Goal: Check status: Check status

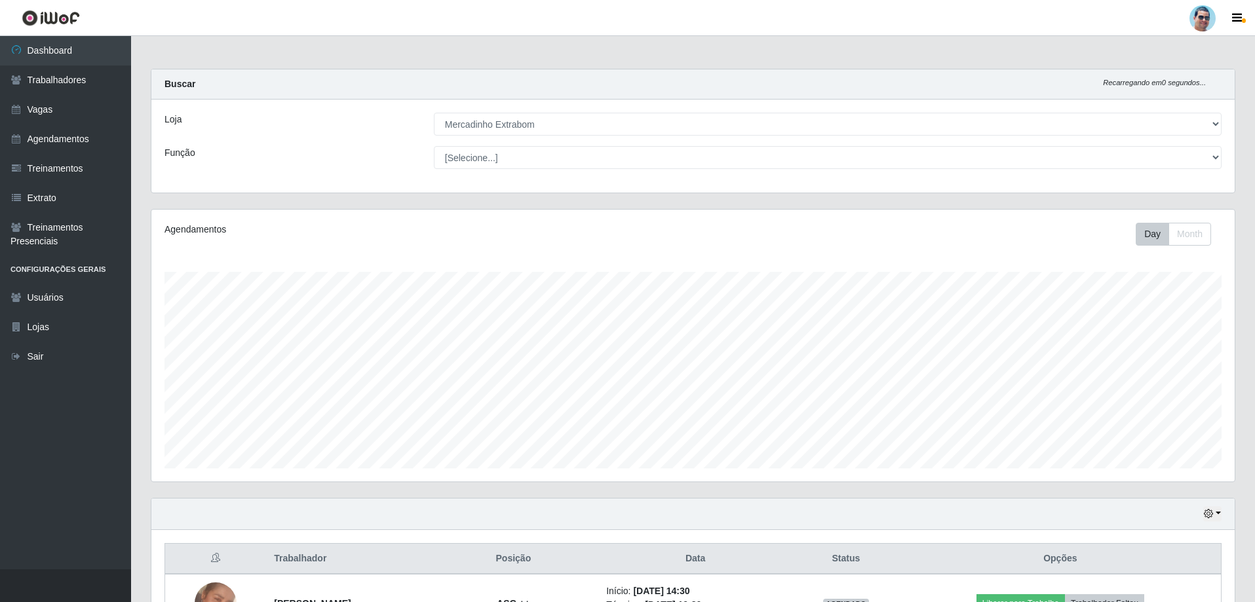
select select "175"
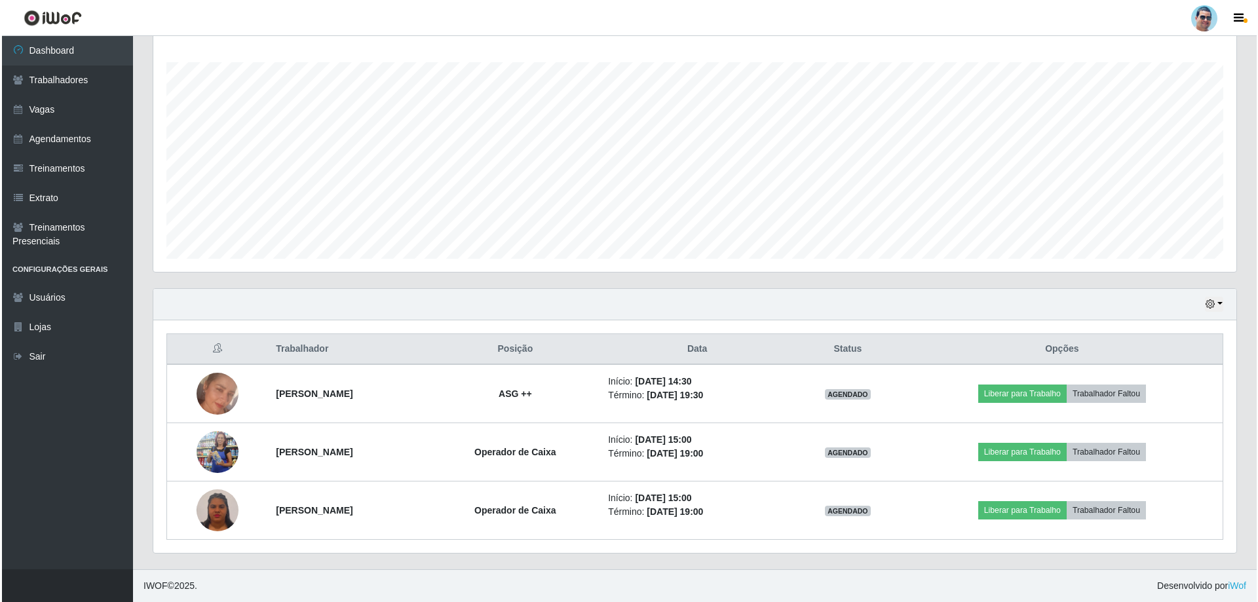
scroll to position [272, 1083]
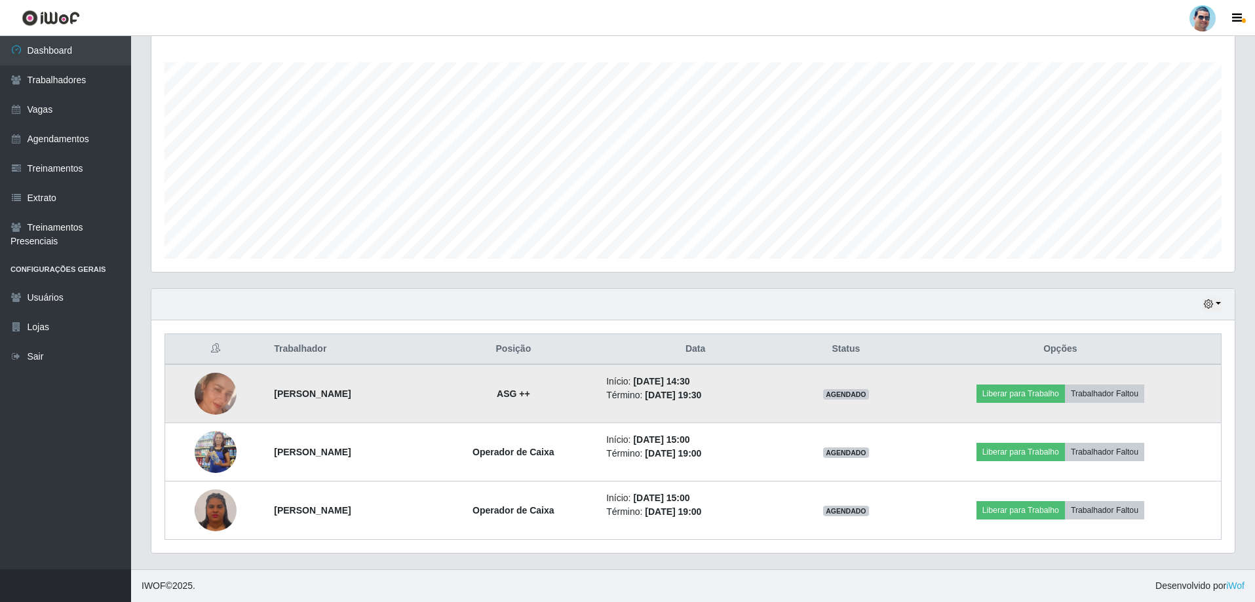
click at [218, 394] on img at bounding box center [216, 394] width 42 height 42
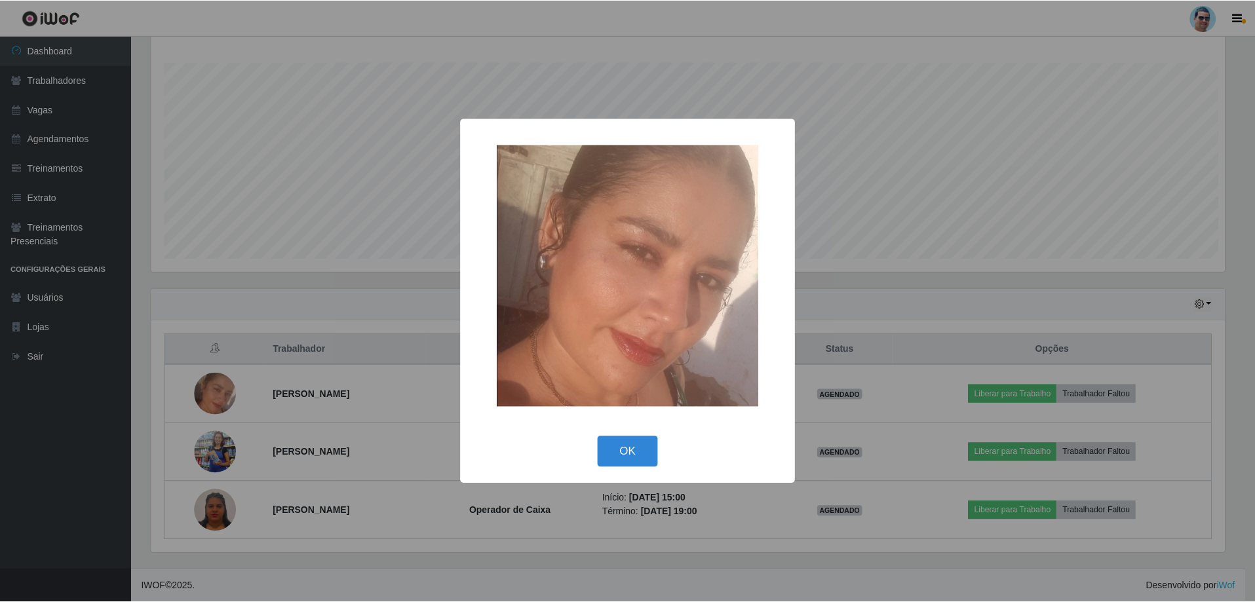
scroll to position [272, 1077]
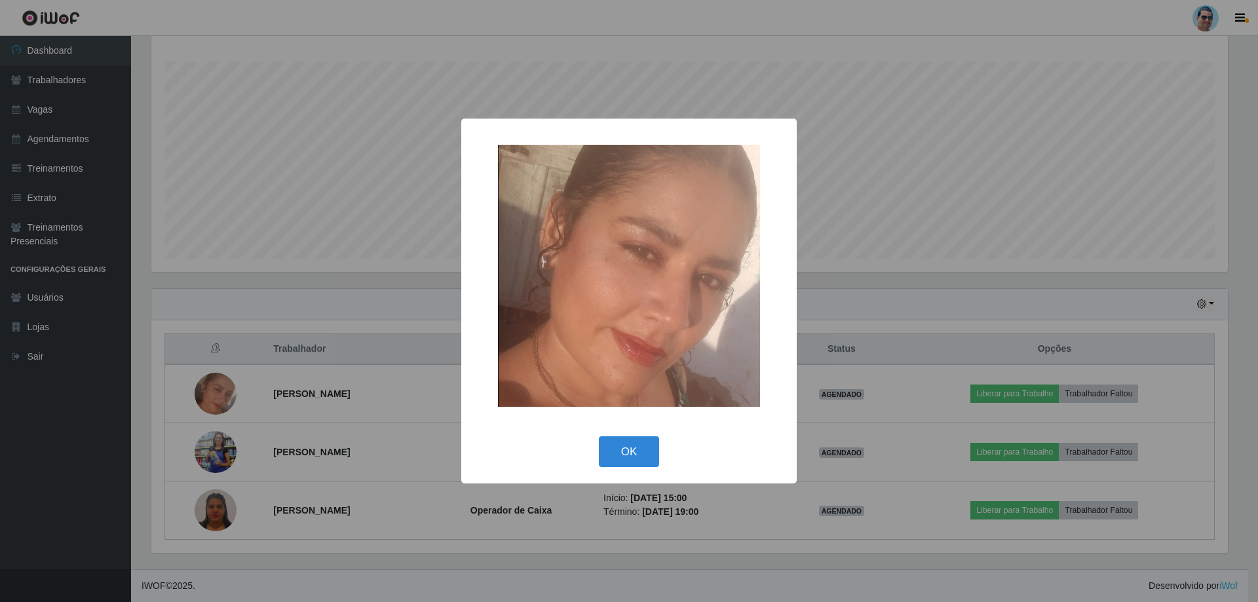
click at [621, 433] on div "OK Cancel" at bounding box center [628, 451] width 309 height 37
click at [429, 266] on div "× OK Cancel" at bounding box center [629, 301] width 1258 height 602
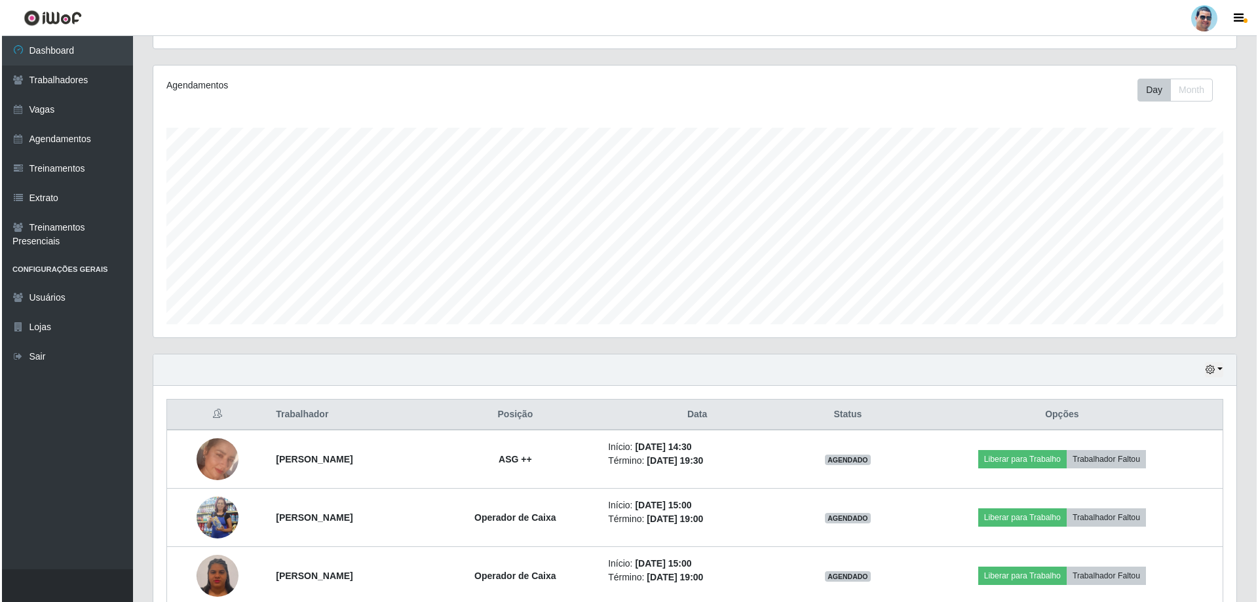
scroll to position [210, 0]
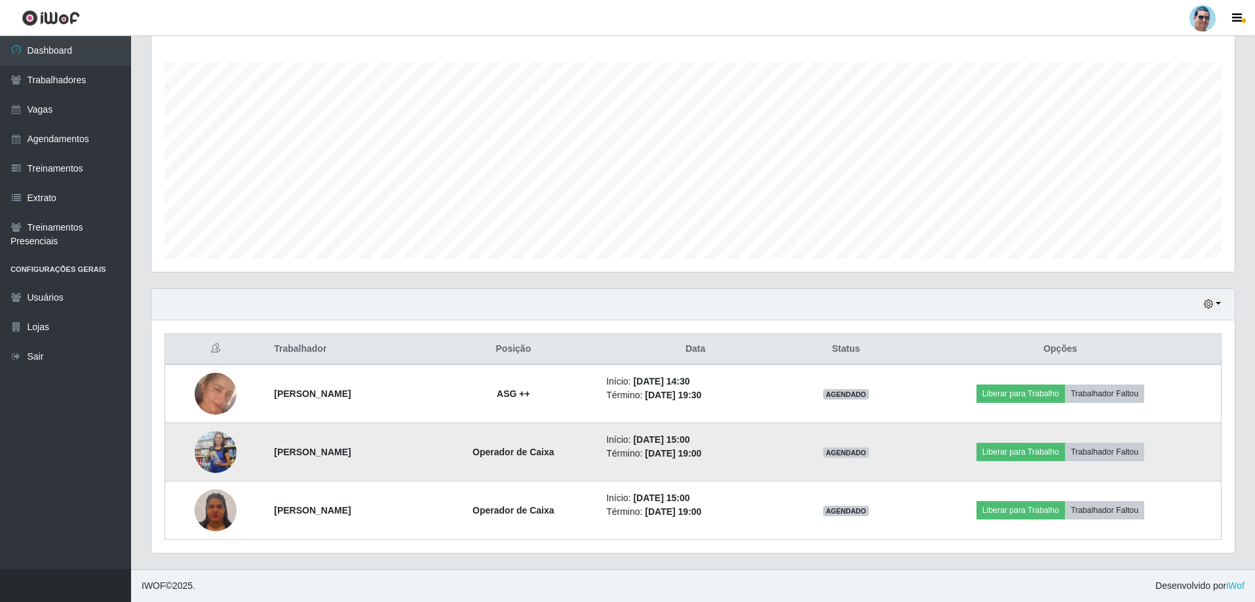
click at [201, 449] on img at bounding box center [216, 452] width 42 height 96
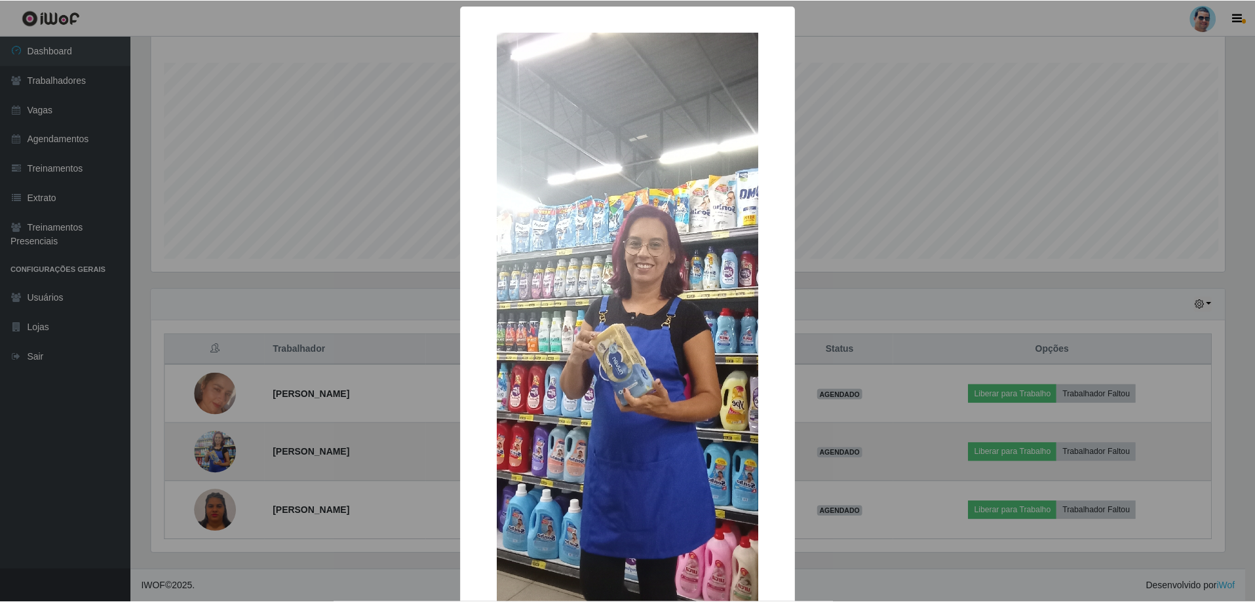
scroll to position [272, 1077]
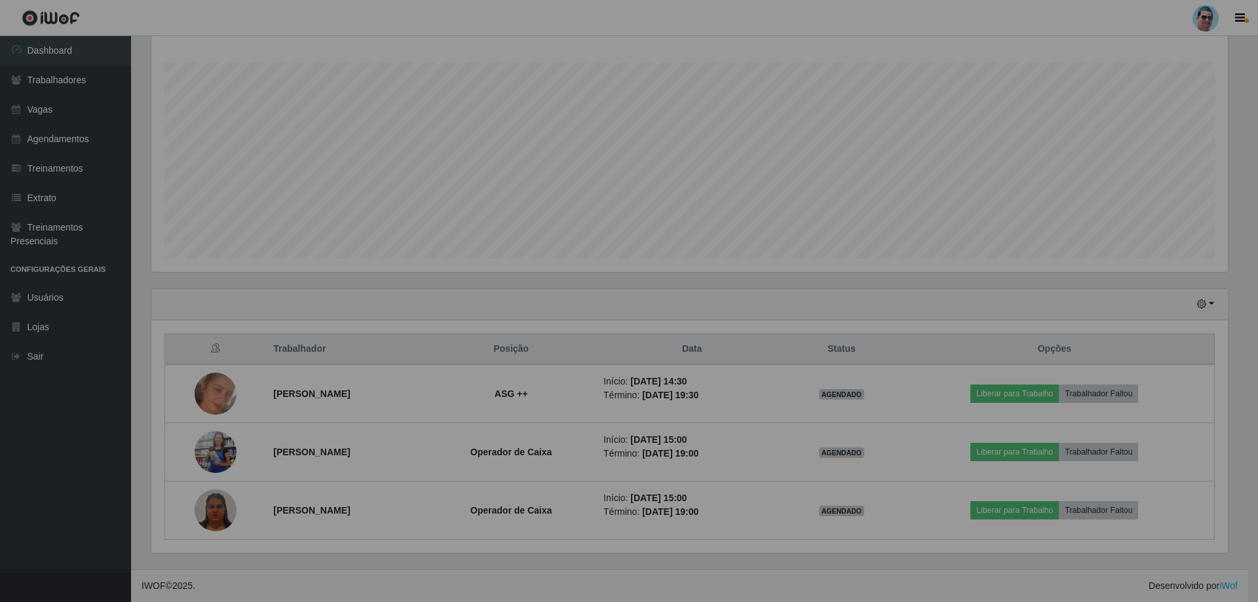
scroll to position [272, 1083]
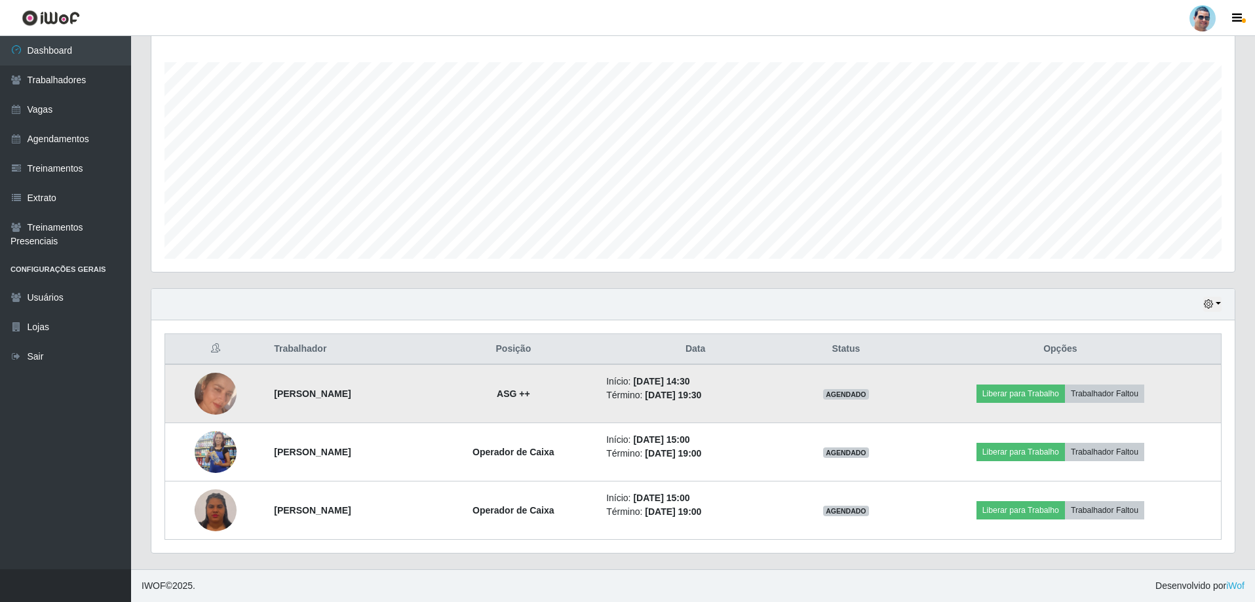
click at [225, 383] on img at bounding box center [216, 394] width 42 height 42
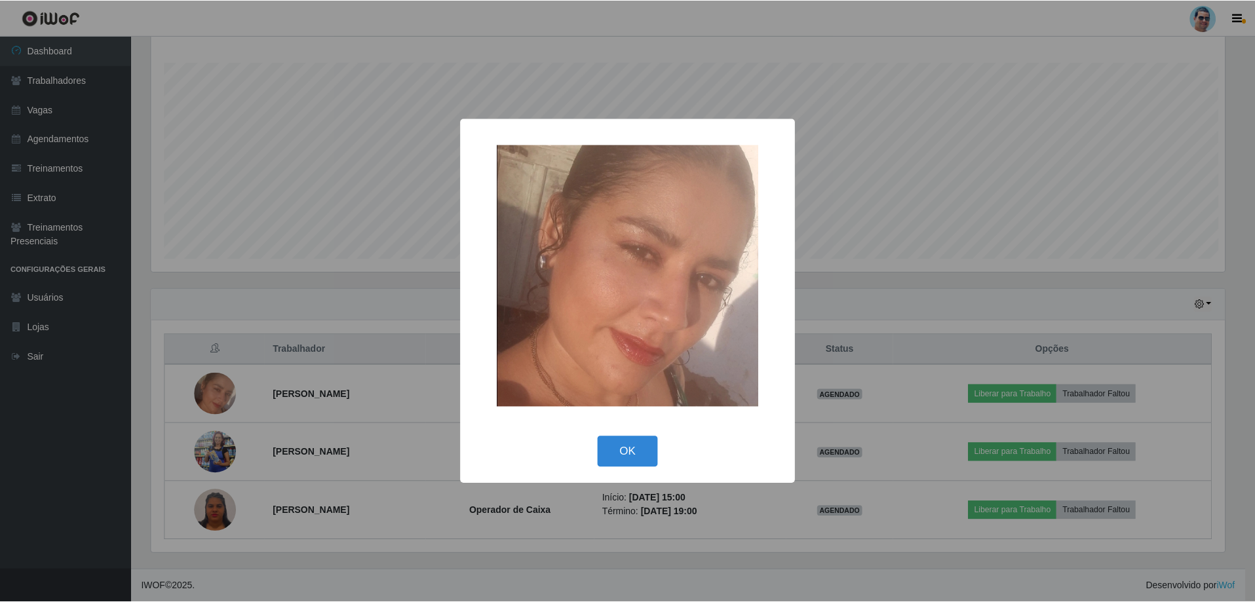
scroll to position [272, 1077]
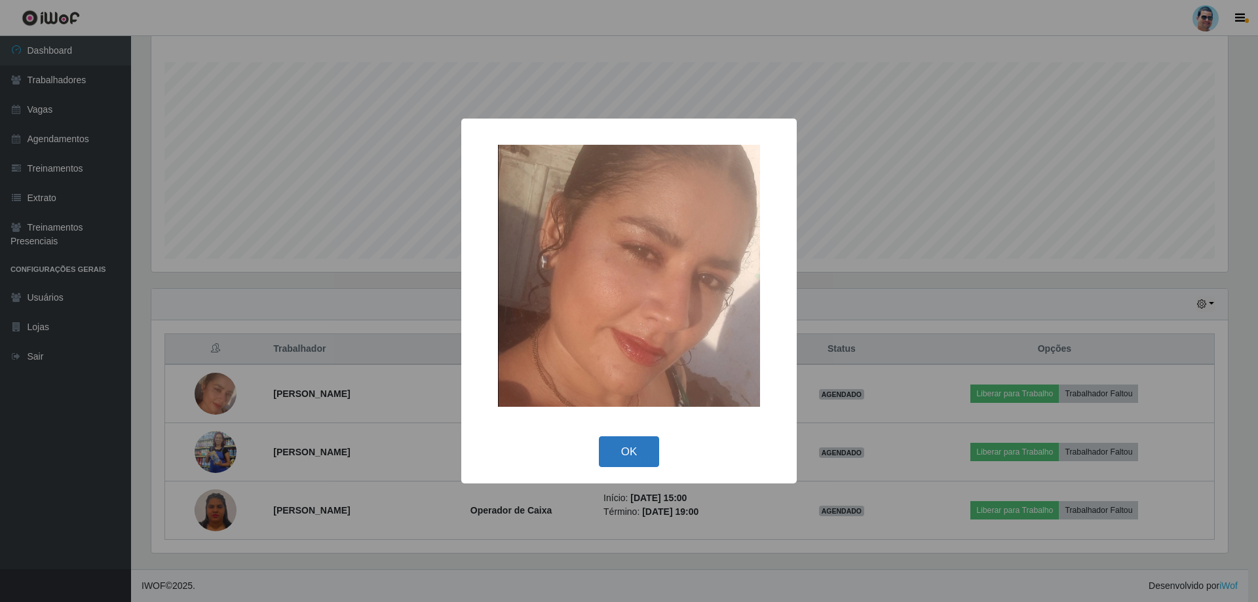
click at [650, 442] on button "OK" at bounding box center [629, 451] width 61 height 31
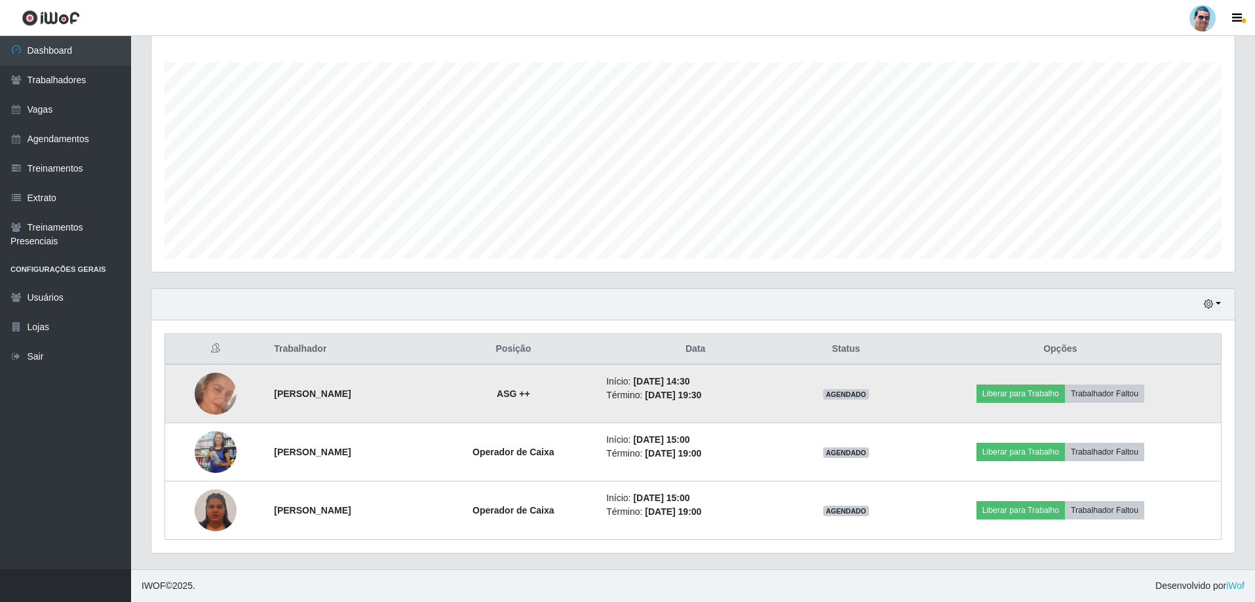
scroll to position [272, 1083]
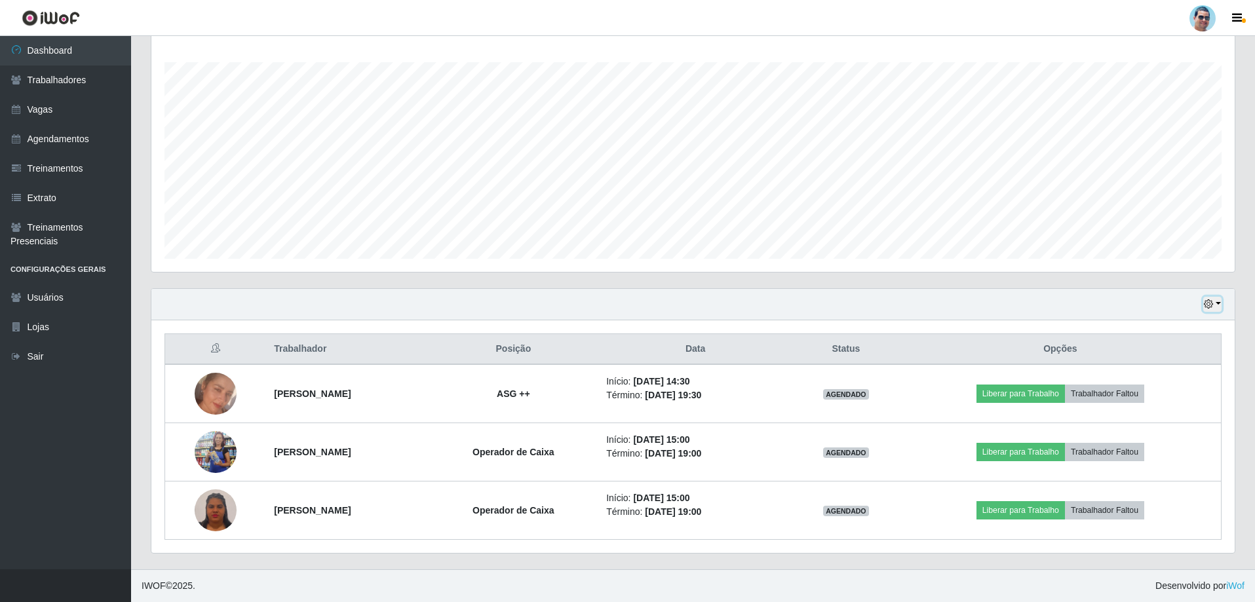
click at [1208, 307] on icon "button" at bounding box center [1208, 303] width 9 height 9
click at [1171, 395] on button "3 dias" at bounding box center [1169, 383] width 104 height 28
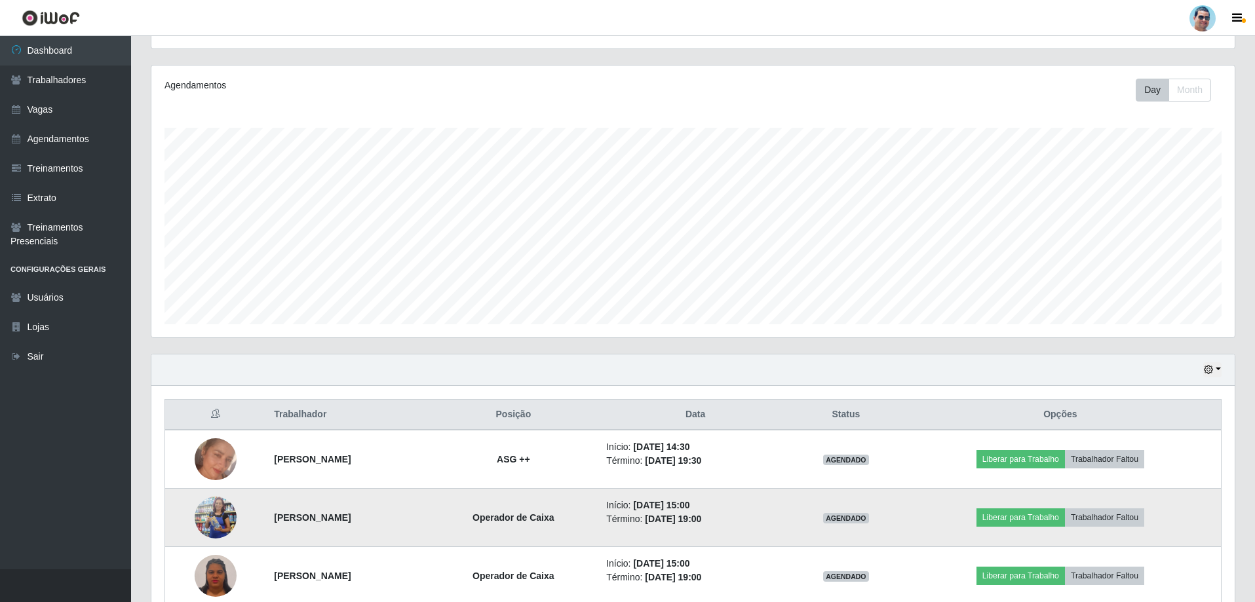
scroll to position [210, 0]
